Goal: Information Seeking & Learning: Learn about a topic

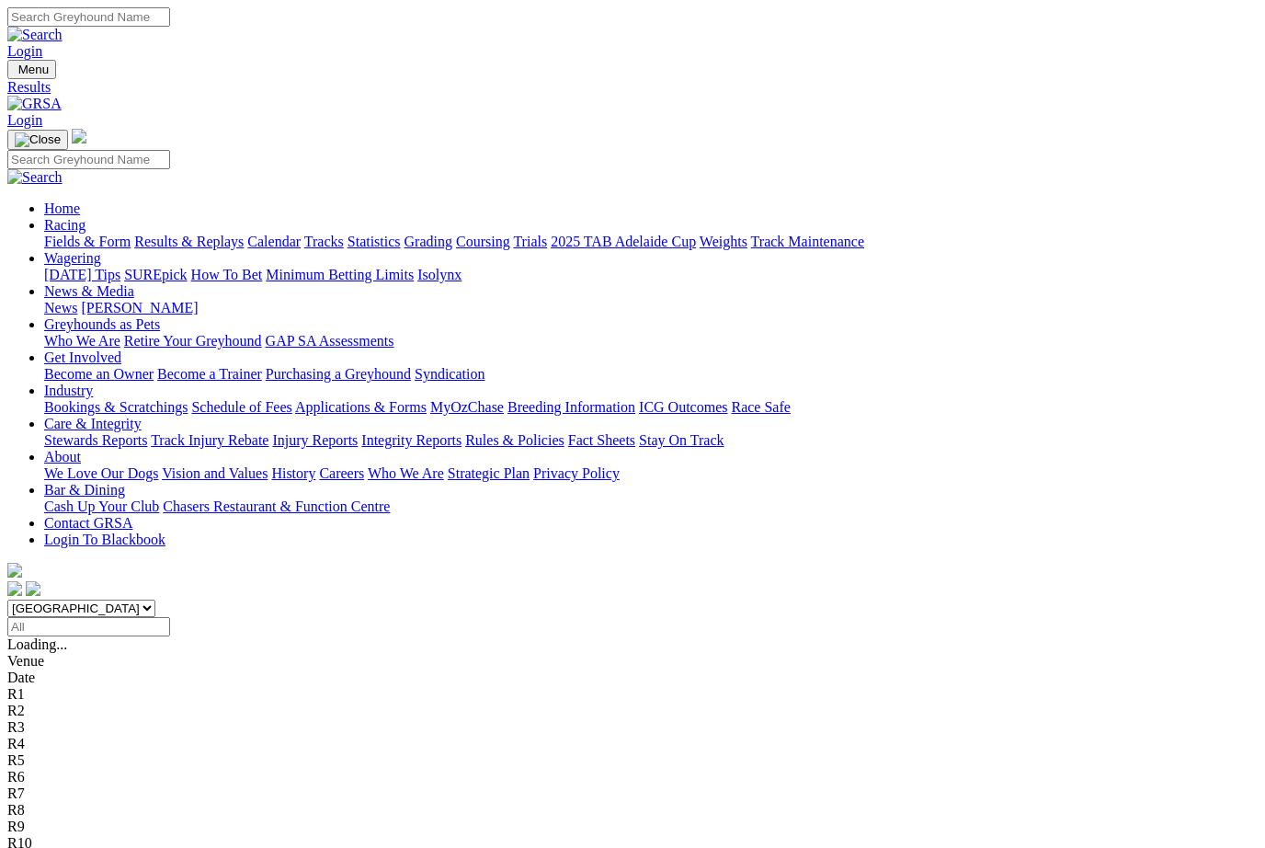
scroll to position [104, 0]
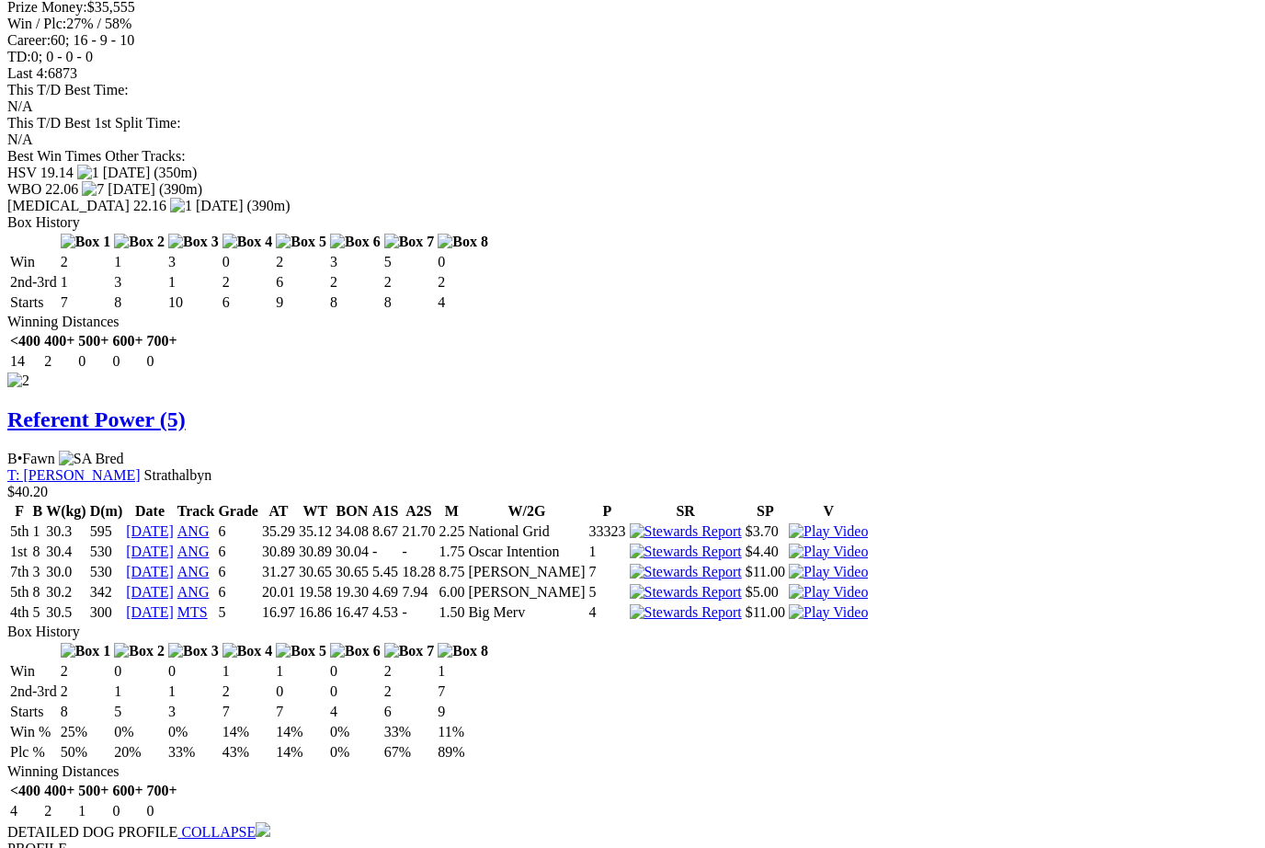
scroll to position [2383, 0]
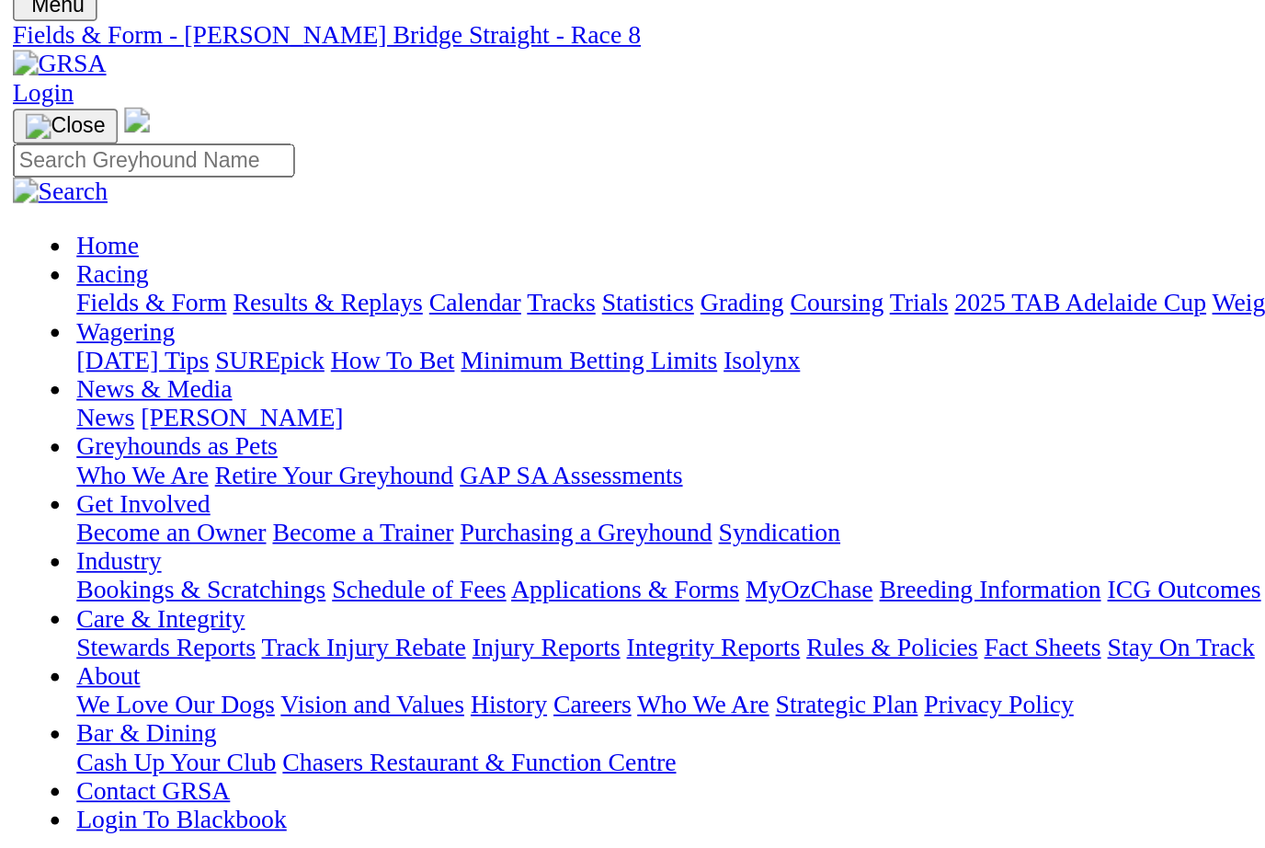
scroll to position [63, 0]
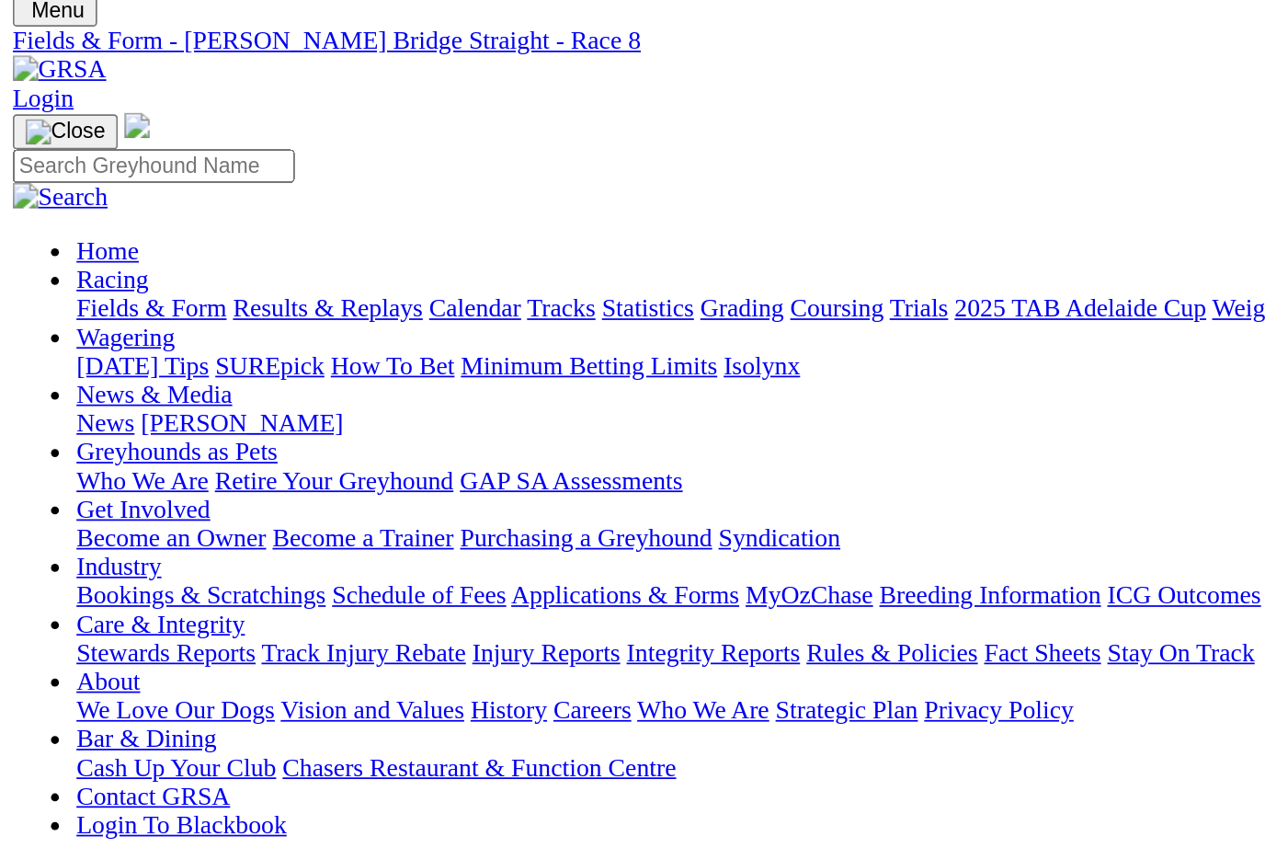
click at [74, 170] on link "Fields & Form" at bounding box center [87, 178] width 86 height 16
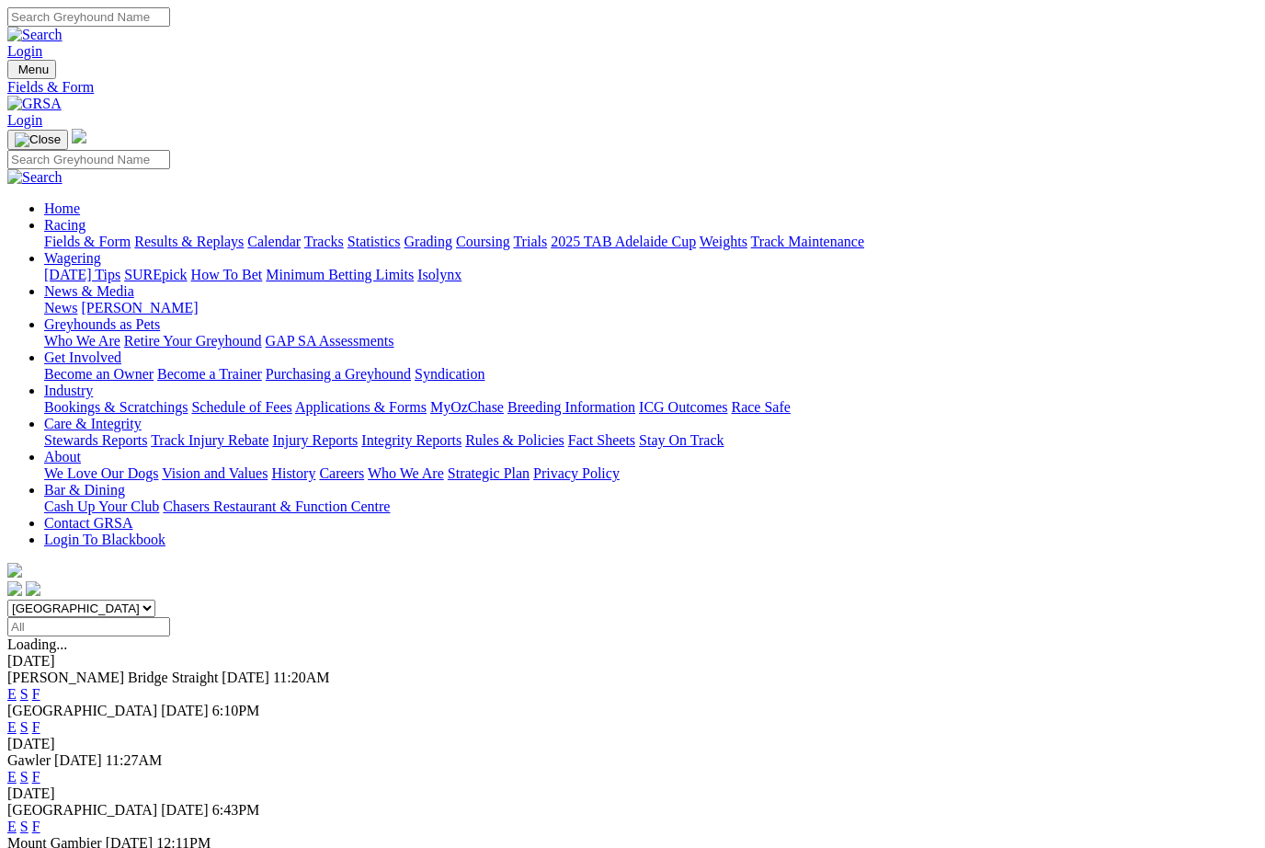
click at [40, 686] on link "F" at bounding box center [36, 694] width 8 height 16
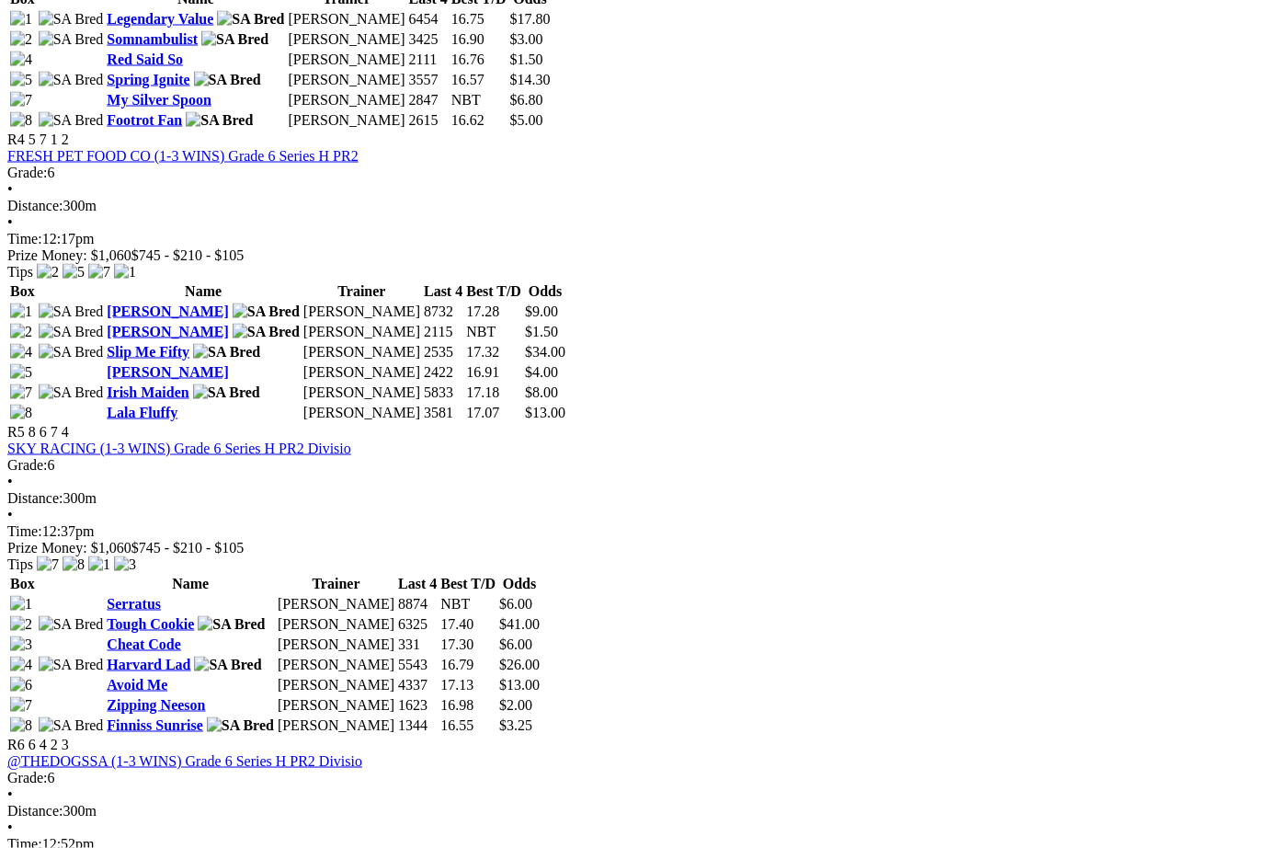
scroll to position [1691, 0]
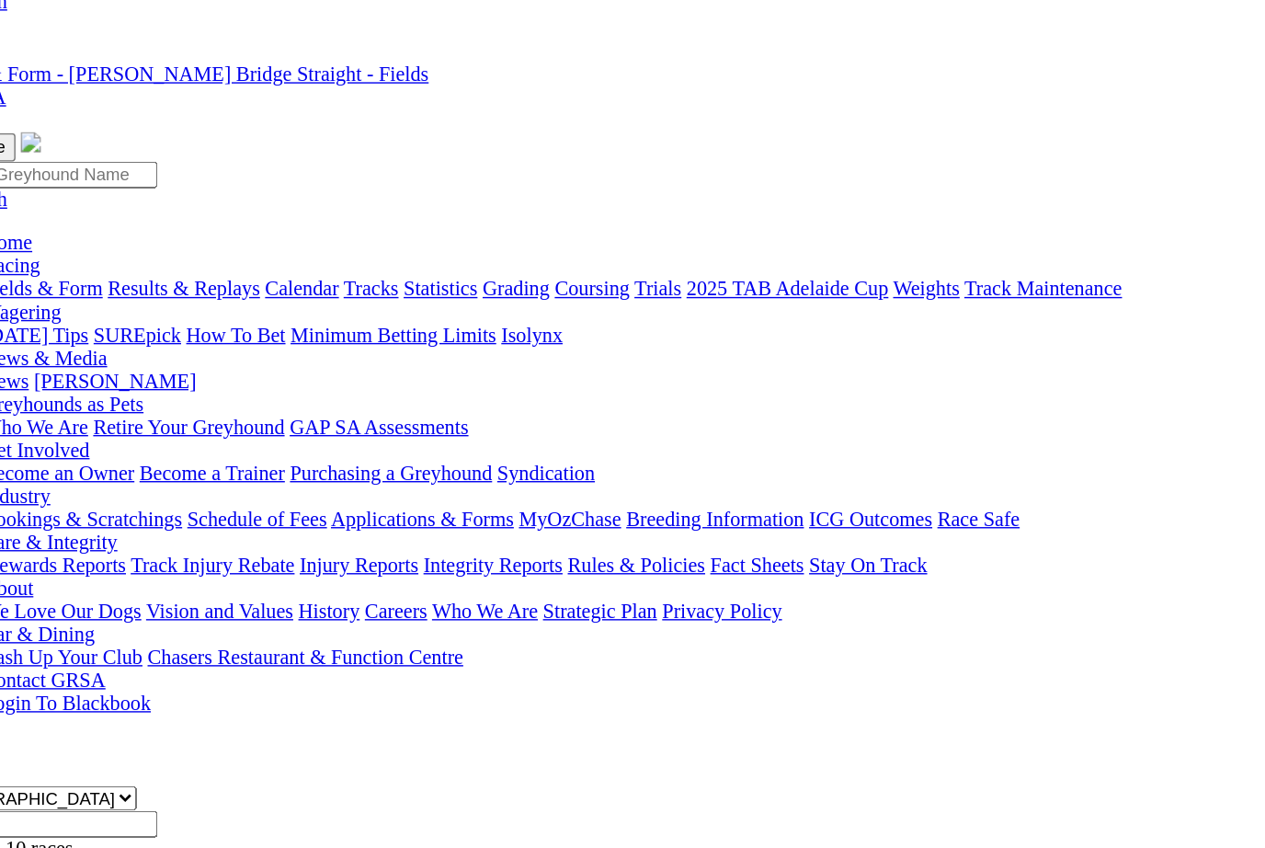
scroll to position [0, 0]
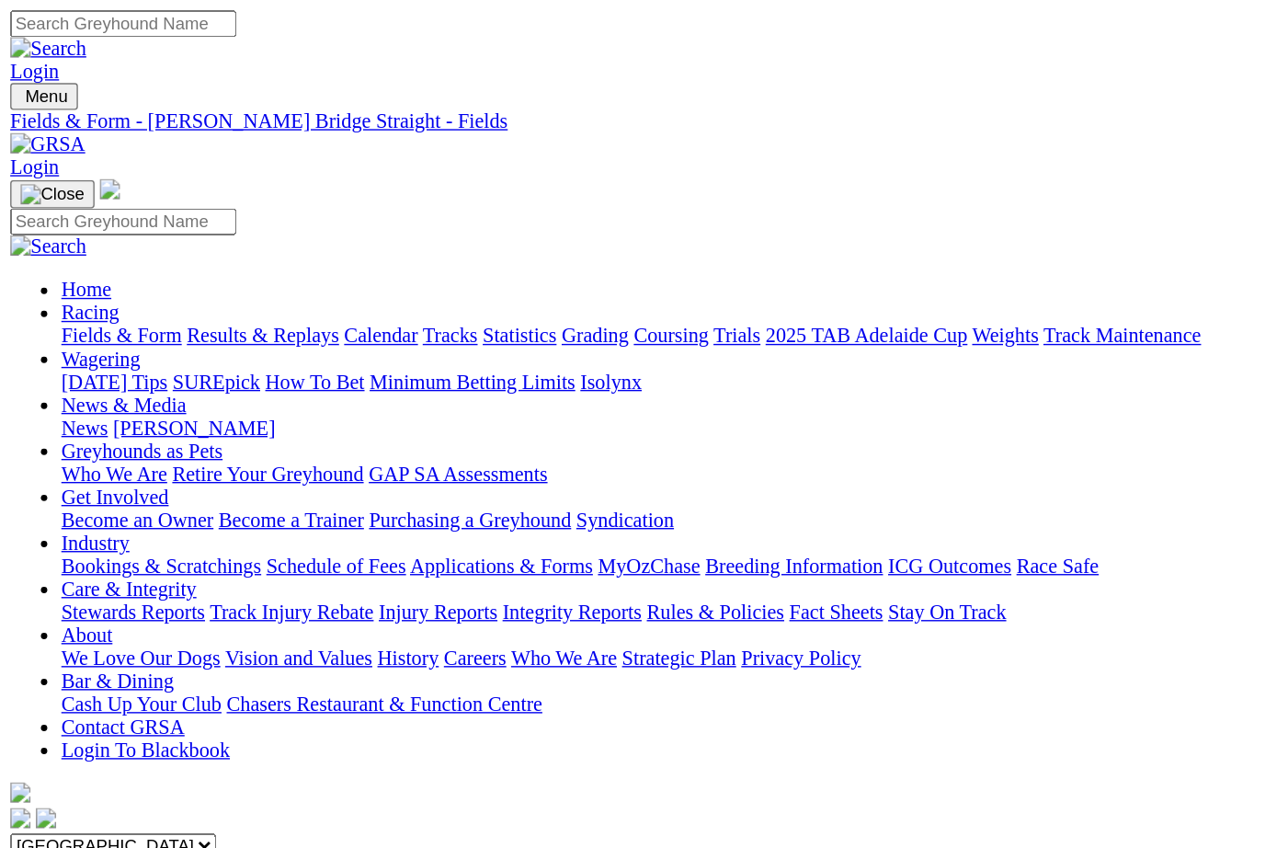
click at [61, 234] on link "Fields & Form" at bounding box center [87, 242] width 86 height 16
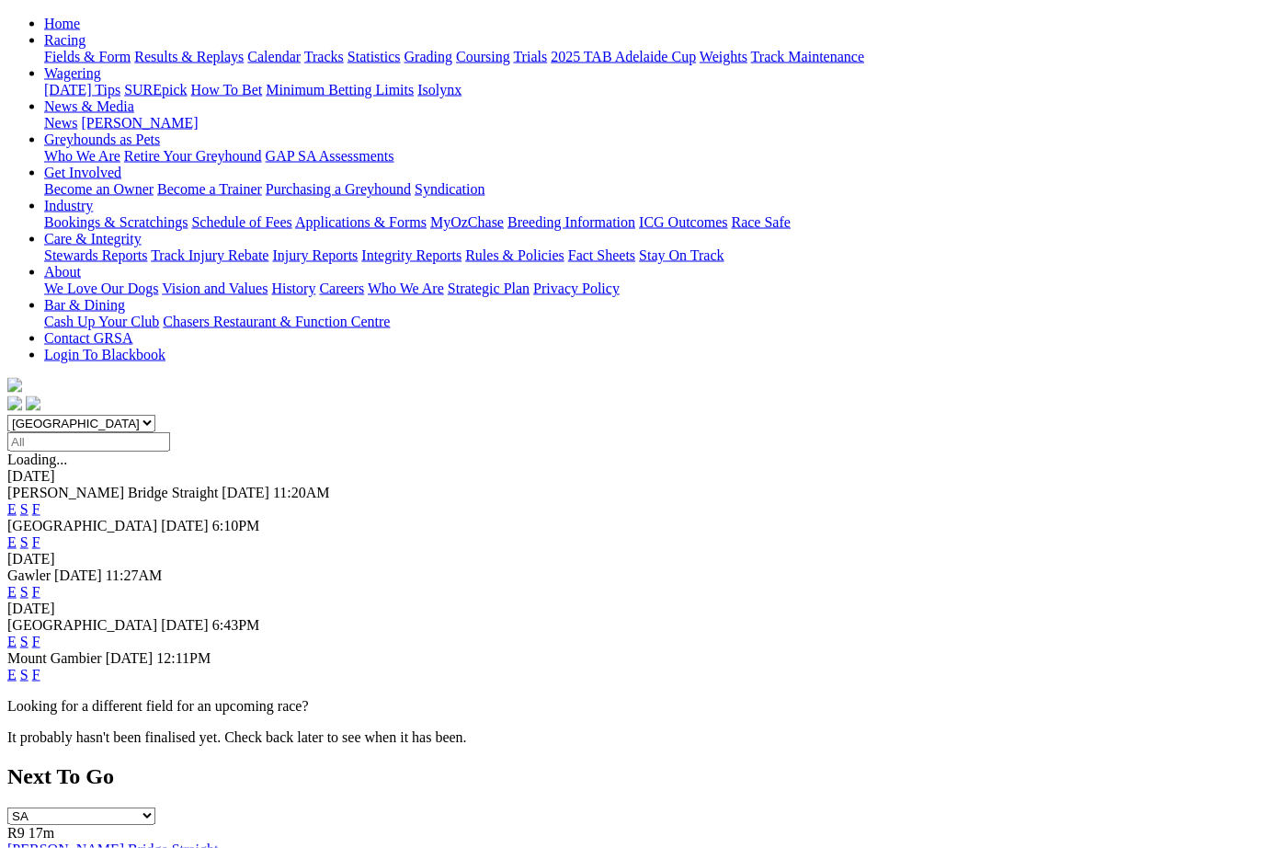
scroll to position [186, 0]
click at [40, 533] on link "F" at bounding box center [36, 541] width 8 height 16
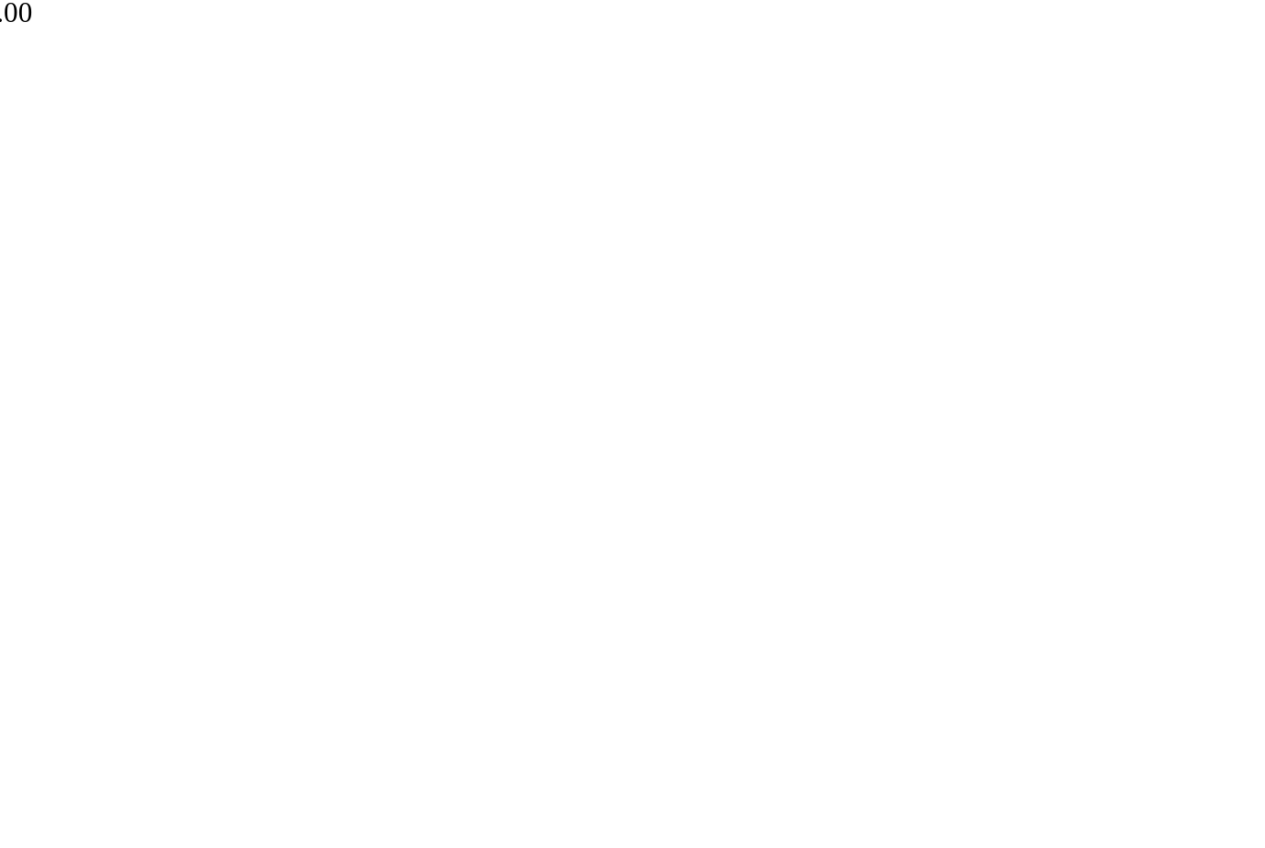
scroll to position [1899, 66]
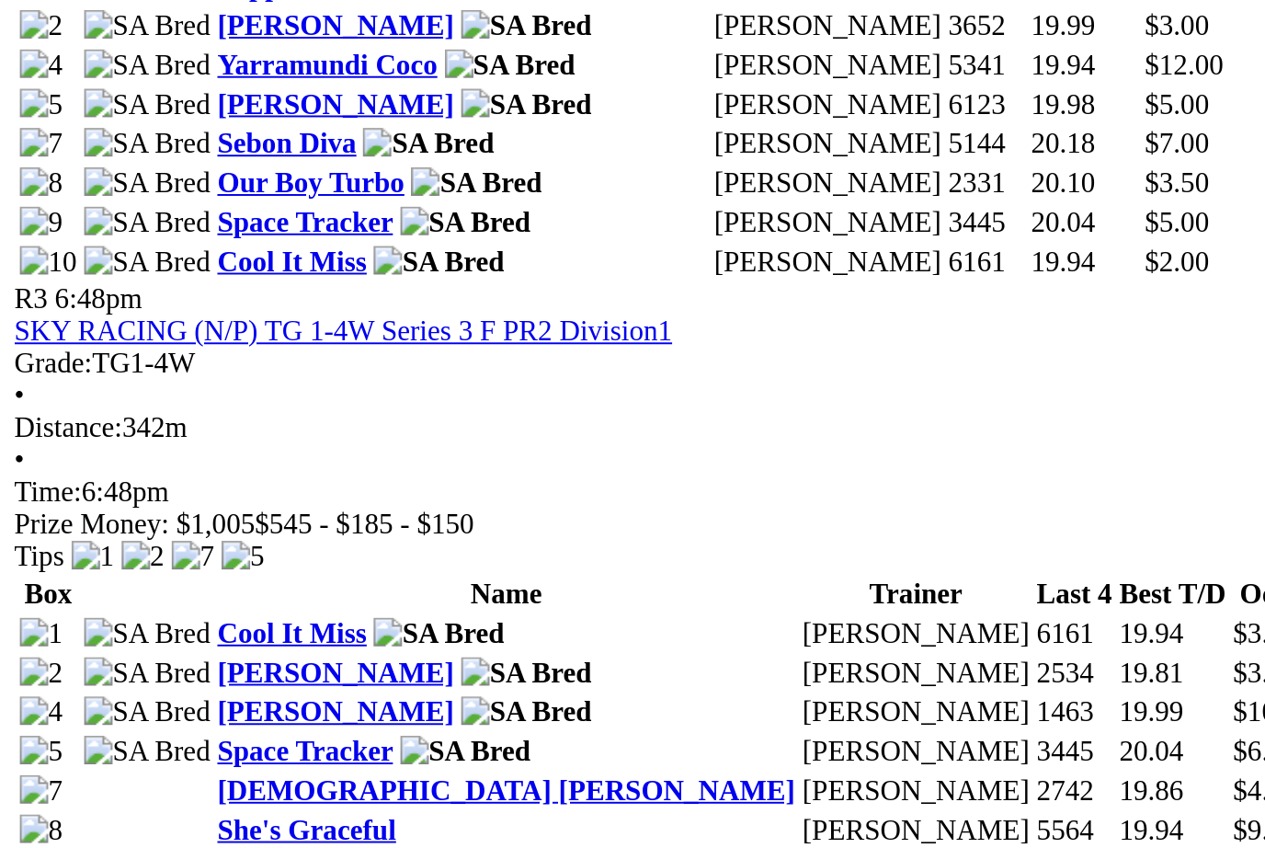
scroll to position [1461, 62]
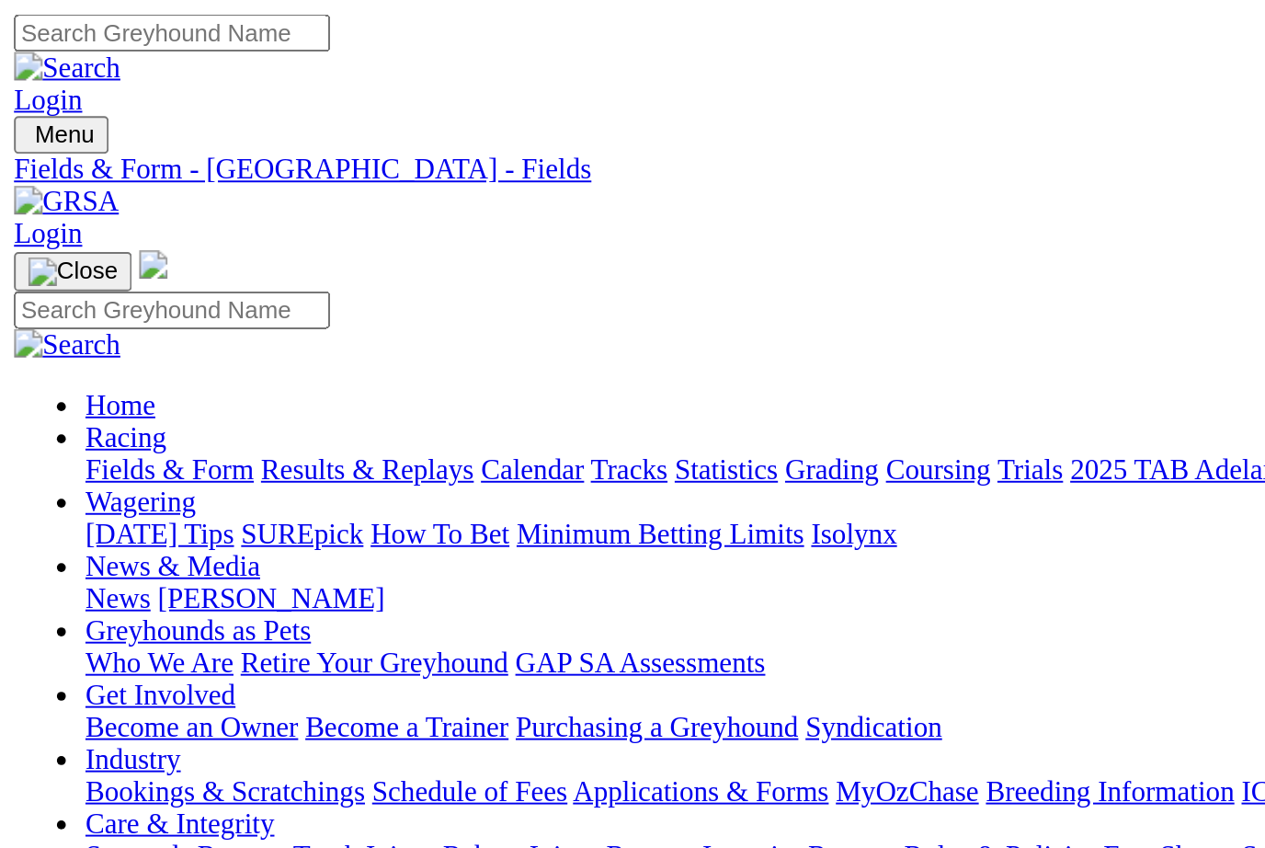
scroll to position [0, 0]
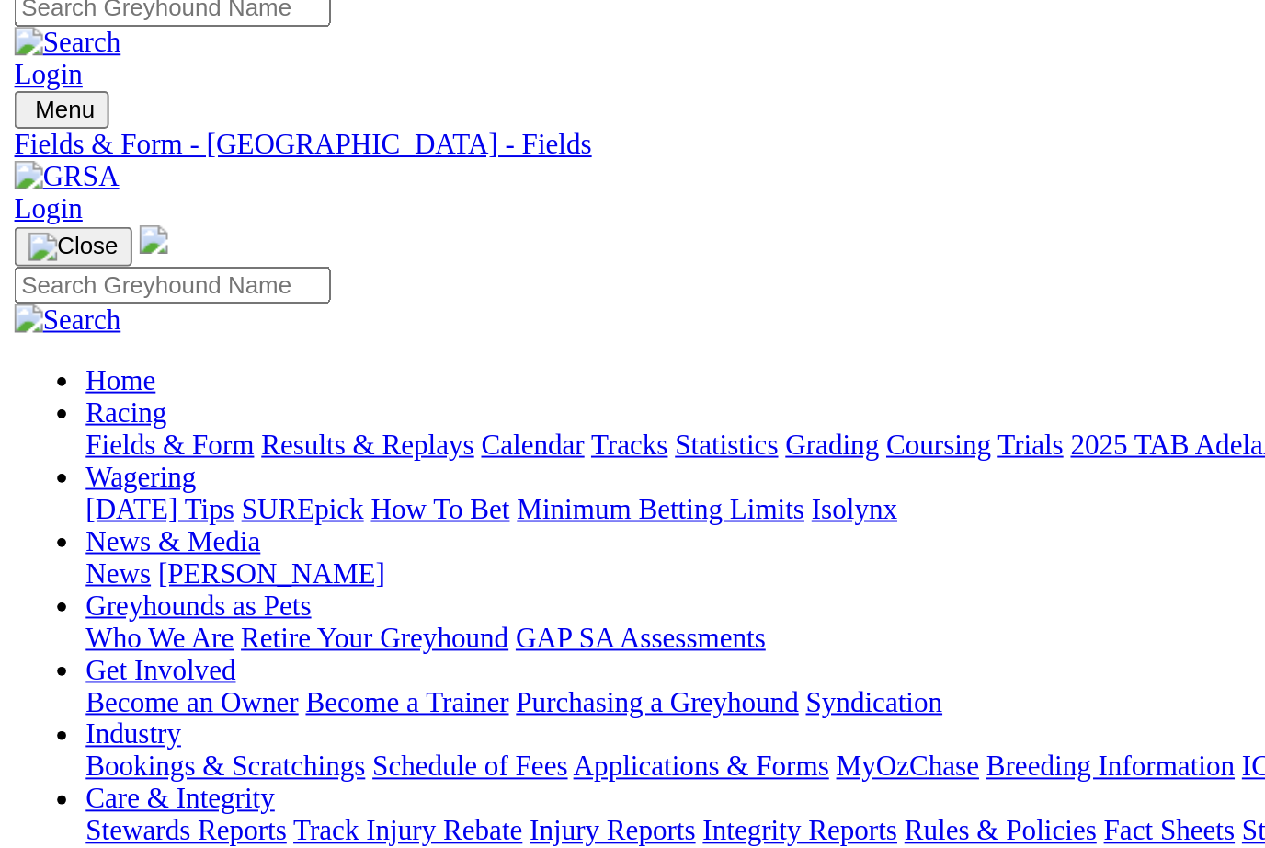
click at [77, 234] on link "Fields & Form" at bounding box center [87, 242] width 86 height 16
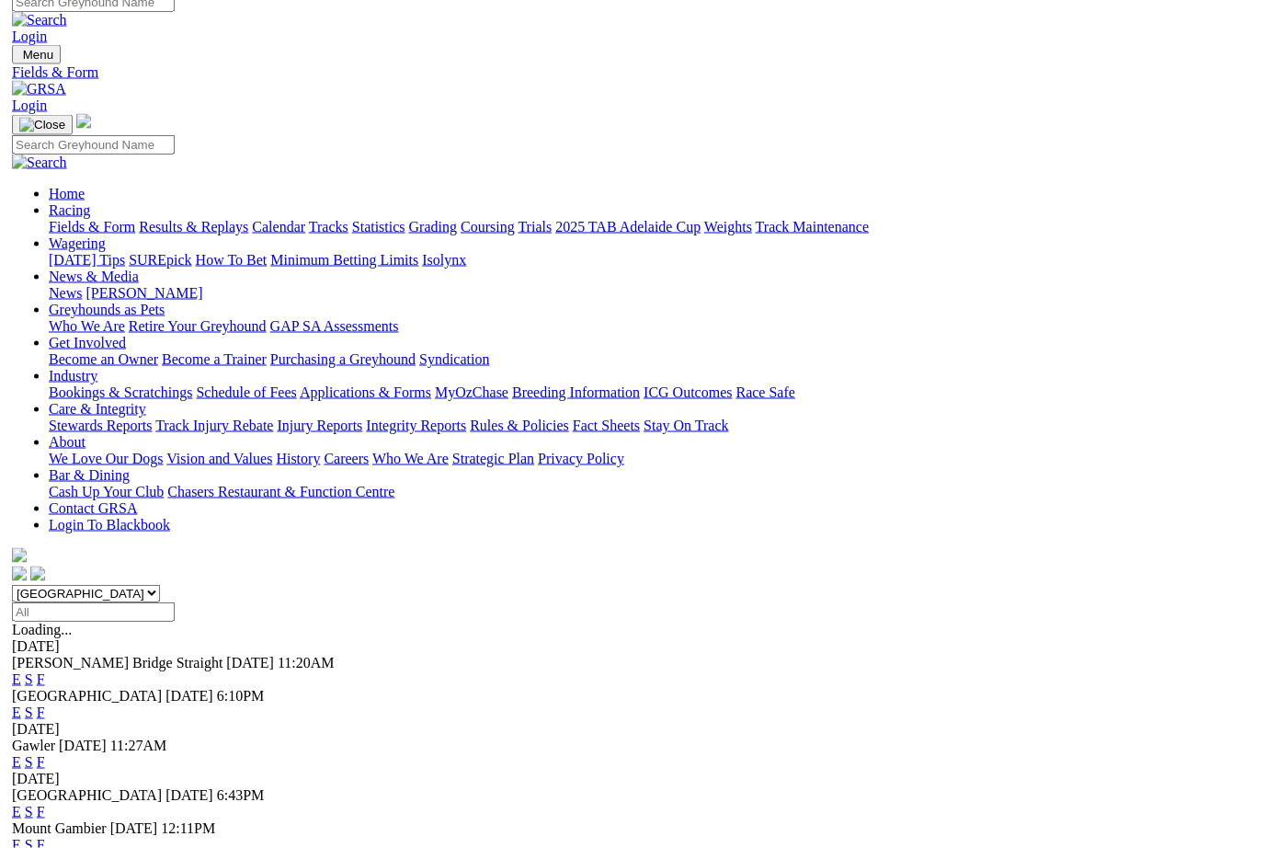
scroll to position [16, 0]
